Goal: Task Accomplishment & Management: Complete application form

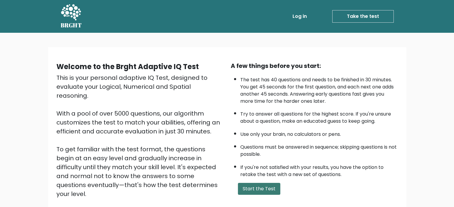
click at [267, 191] on button "Start the Test" at bounding box center [259, 189] width 42 height 12
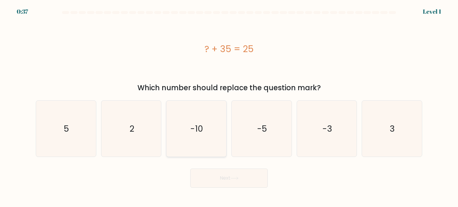
click at [195, 127] on text "-10" at bounding box center [197, 129] width 13 height 12
click at [229, 107] on input "c. -10" at bounding box center [229, 105] width 0 height 3
radio input "true"
click at [222, 175] on button "Next" at bounding box center [229, 178] width 78 height 19
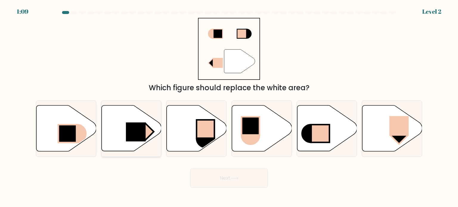
click at [146, 130] on rect at bounding box center [145, 131] width 17 height 17
click at [229, 107] on input "b." at bounding box center [229, 105] width 0 height 3
radio input "true"
click at [227, 174] on button "Next" at bounding box center [229, 178] width 78 height 19
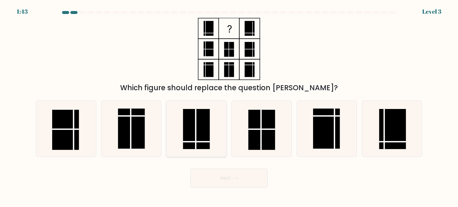
click at [204, 134] on rect at bounding box center [196, 129] width 27 height 40
click at [229, 107] on input "c." at bounding box center [229, 105] width 0 height 3
radio input "true"
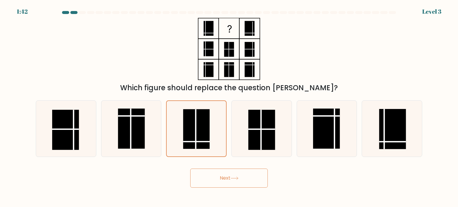
click at [232, 179] on button "Next" at bounding box center [229, 178] width 78 height 19
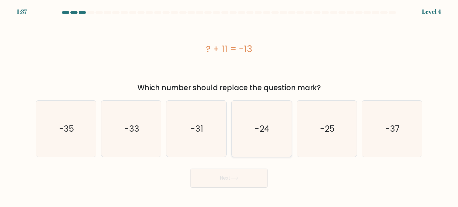
click at [269, 143] on icon "-24" at bounding box center [261, 129] width 56 height 56
click at [229, 107] on input "d. -24" at bounding box center [229, 105] width 0 height 3
radio input "true"
click at [241, 175] on button "Next" at bounding box center [229, 178] width 78 height 19
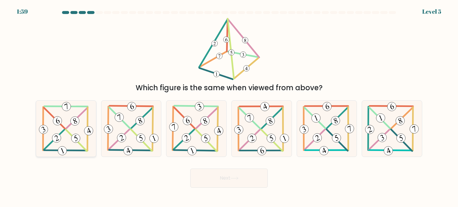
click at [76, 122] on 222 at bounding box center [75, 121] width 12 height 12
click at [229, 107] on input "a." at bounding box center [229, 105] width 0 height 3
radio input "true"
click at [213, 177] on button "Next" at bounding box center [229, 178] width 78 height 19
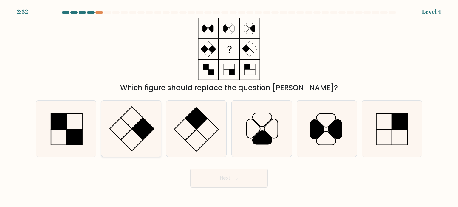
click at [136, 122] on icon at bounding box center [131, 129] width 56 height 56
click at [229, 107] on input "b." at bounding box center [229, 105] width 0 height 3
radio input "true"
click at [237, 180] on icon at bounding box center [234, 178] width 8 height 3
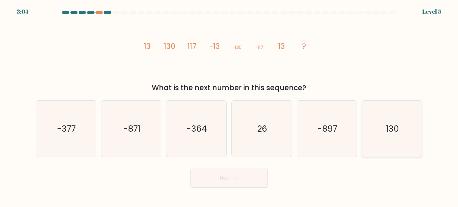
click at [385, 122] on icon "130" at bounding box center [392, 129] width 56 height 56
click at [229, 107] on input "f. 130" at bounding box center [229, 105] width 0 height 3
radio input "true"
click at [248, 187] on button "Next" at bounding box center [229, 178] width 78 height 19
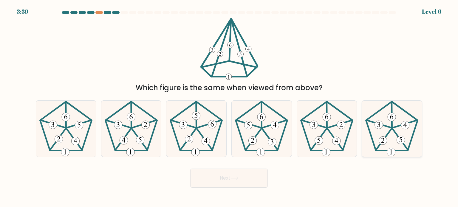
click at [393, 120] on 152 at bounding box center [392, 117] width 8 height 8
click at [229, 107] on input "f." at bounding box center [229, 105] width 0 height 3
radio input "true"
click at [220, 179] on button "Next" at bounding box center [229, 178] width 78 height 19
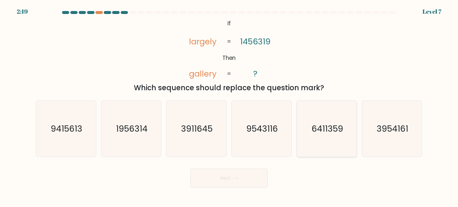
click at [318, 124] on text "6411359" at bounding box center [328, 129] width 32 height 12
click at [229, 107] on input "e. 6411359" at bounding box center [229, 105] width 0 height 3
radio input "true"
click at [236, 174] on button "Next" at bounding box center [229, 178] width 78 height 19
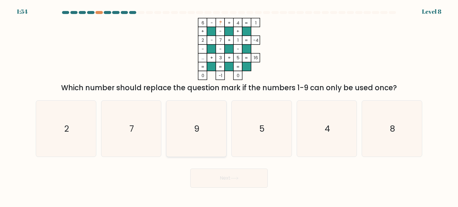
click at [214, 123] on icon "9" at bounding box center [196, 129] width 56 height 56
click at [229, 107] on input "c. 9" at bounding box center [229, 105] width 0 height 3
radio input "true"
click at [248, 177] on button "Next" at bounding box center [229, 178] width 78 height 19
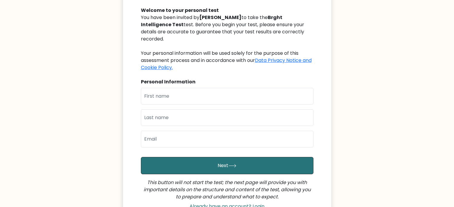
scroll to position [60, 0]
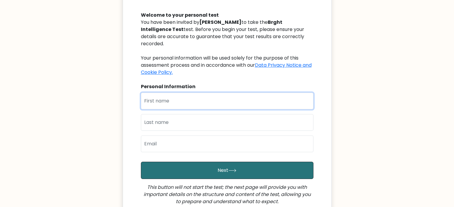
click at [225, 100] on input "text" at bounding box center [227, 101] width 172 height 17
type input "[PERSON_NAME]"
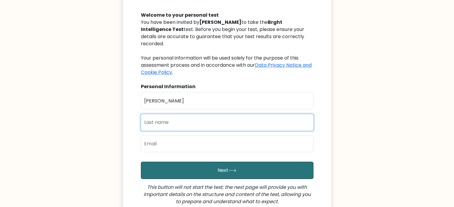
click at [187, 117] on input "text" at bounding box center [227, 122] width 172 height 17
type input "[PERSON_NAME]"
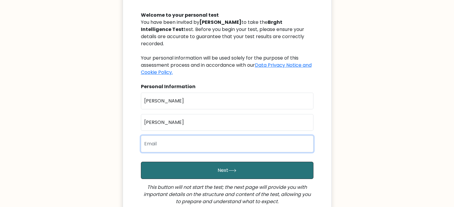
click at [184, 136] on input "email" at bounding box center [227, 144] width 172 height 17
type input "[EMAIL_ADDRESS][DOMAIN_NAME]"
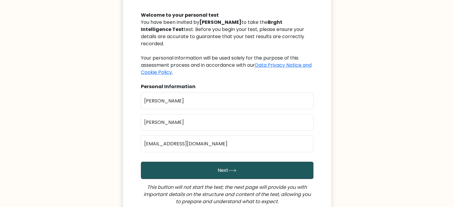
click at [211, 162] on button "Next" at bounding box center [227, 170] width 172 height 17
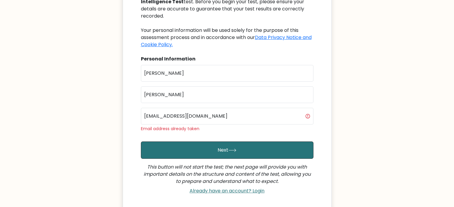
scroll to position [119, 0]
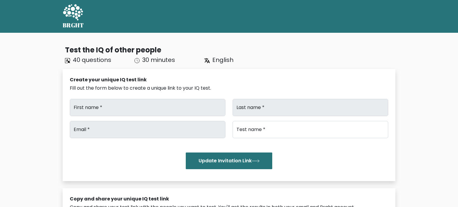
type input "[PERSON_NAME]"
type input "[EMAIL_ADDRESS][DOMAIN_NAME]"
type input "Brght Intelligence Test"
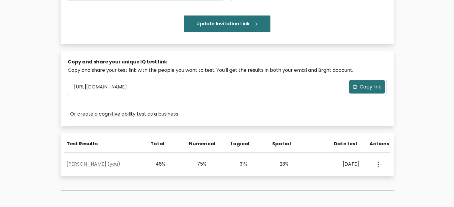
scroll to position [110, 0]
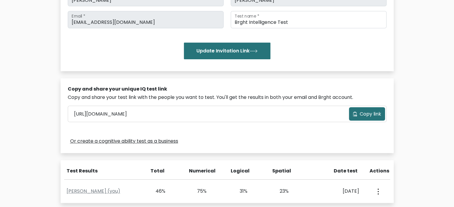
click at [360, 111] on span "Copy link" at bounding box center [369, 114] width 21 height 7
